Goal: Check status: Check status

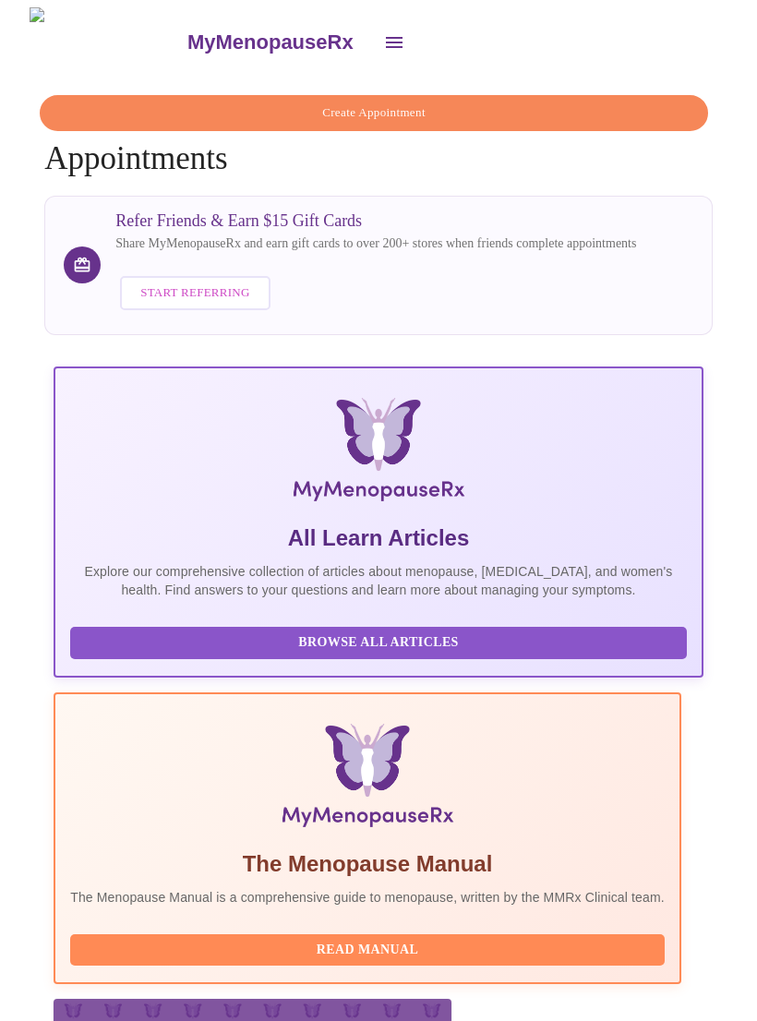
scroll to position [304, 0]
